Goal: Navigation & Orientation: Find specific page/section

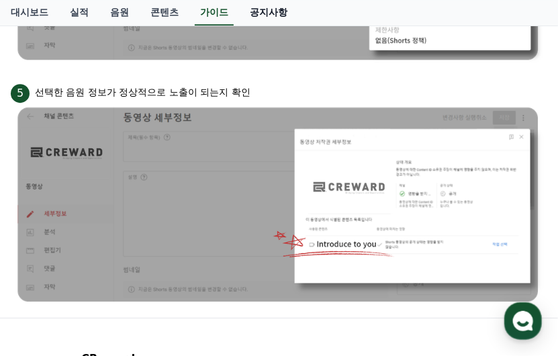
scroll to position [1309, 0]
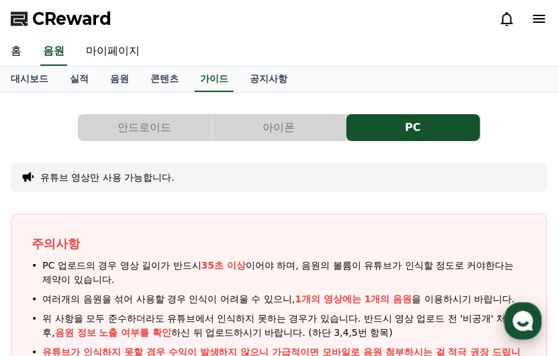
click at [514, 316] on icon "button" at bounding box center [523, 321] width 24 height 24
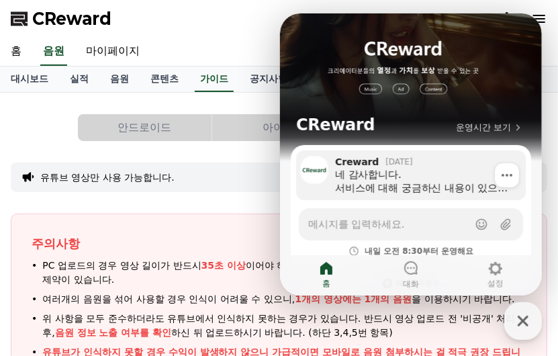
click at [463, 189] on div "네 감사합니다. 서비스에 대해 궁금하신 내용이 있으면 운영시간 상관없이 언제든지 고객센터로 문의주시면 확인하는대로 바로 답변드리겠습니다! 좋은…" at bounding box center [424, 180] width 181 height 27
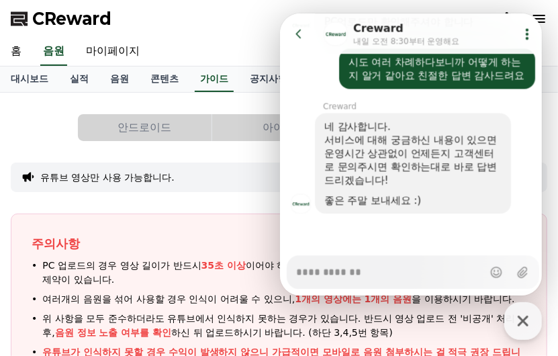
scroll to position [2463, 0]
type textarea "*"
click at [305, 42] on button "Go to previous page" at bounding box center [304, 32] width 36 height 27
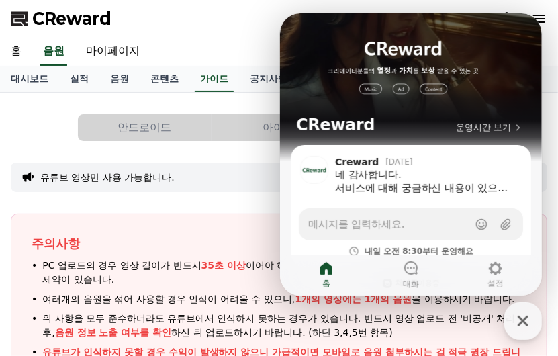
click at [263, 54] on div "홈 음원 마이페이지" at bounding box center [279, 52] width 558 height 28
click at [518, 314] on icon "button" at bounding box center [523, 321] width 24 height 24
